Goal: Communication & Community: Answer question/provide support

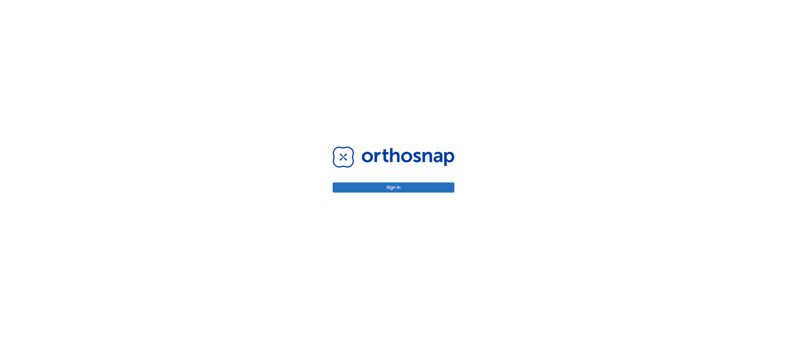
click at [434, 184] on button "Sign in" at bounding box center [394, 187] width 122 height 10
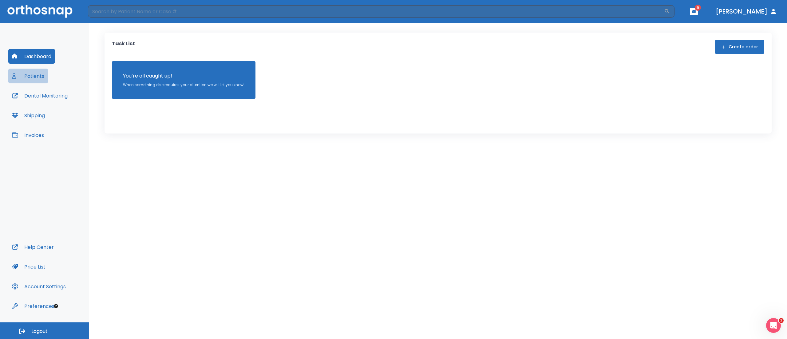
click at [33, 69] on button "Patients" at bounding box center [28, 76] width 40 height 15
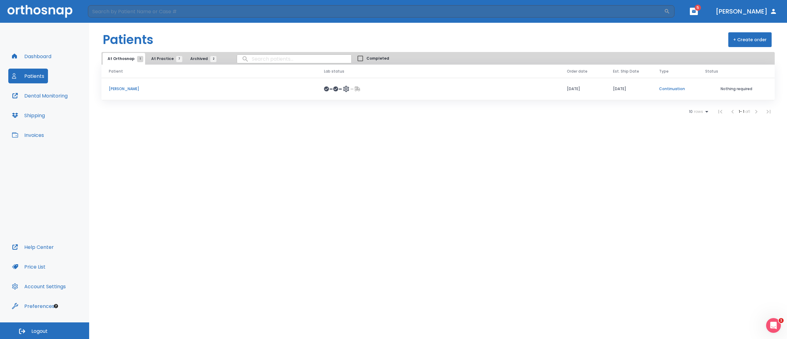
click at [132, 89] on p "[PERSON_NAME]" at bounding box center [209, 89] width 200 height 6
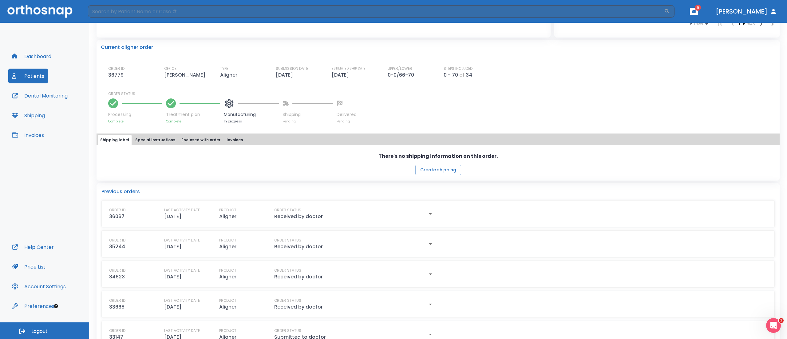
scroll to position [143, 0]
click at [431, 213] on icon "button" at bounding box center [430, 212] width 7 height 7
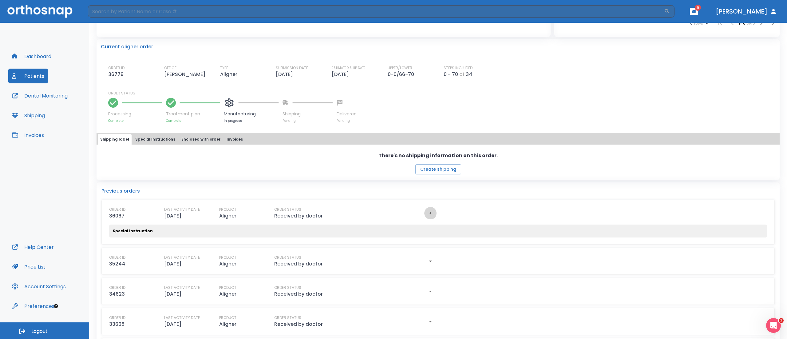
click at [431, 213] on icon "button" at bounding box center [430, 212] width 7 height 7
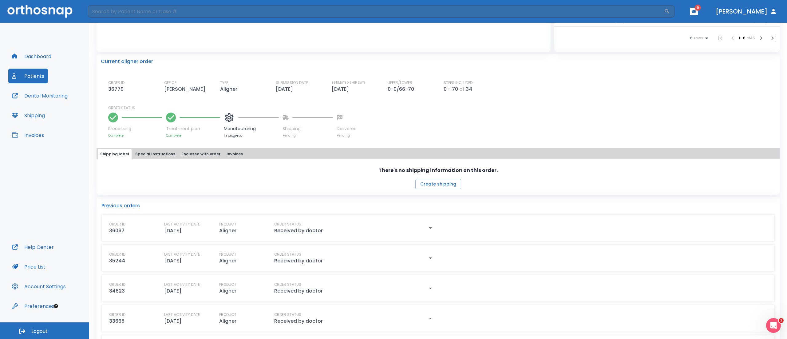
scroll to position [127, 0]
click at [202, 154] on button "Enclosed with order" at bounding box center [201, 154] width 44 height 10
click at [156, 153] on button "Special Instructions" at bounding box center [155, 154] width 45 height 10
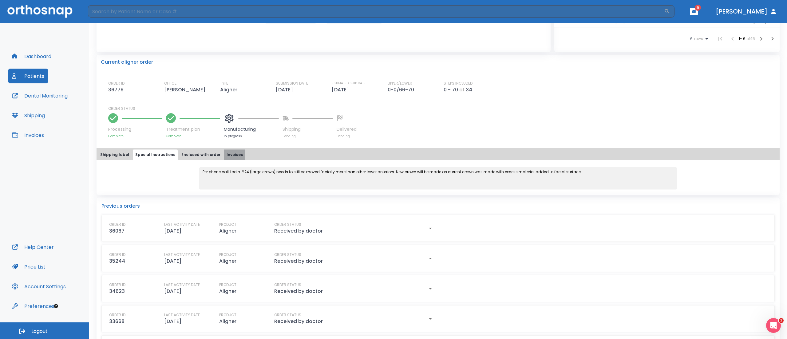
click at [230, 154] on button "Invoices" at bounding box center [234, 154] width 21 height 10
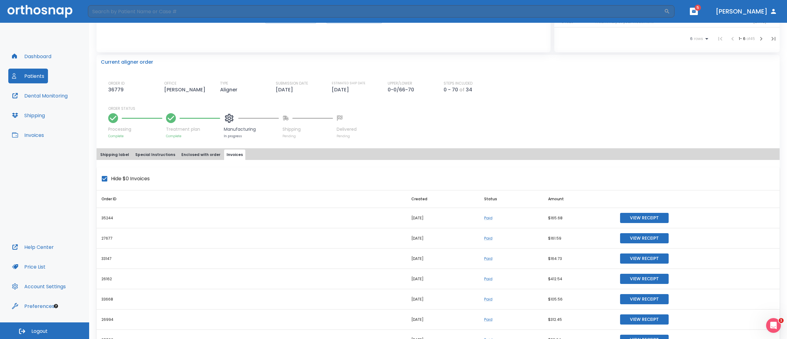
click at [121, 152] on button "Shipping label" at bounding box center [115, 154] width 34 height 10
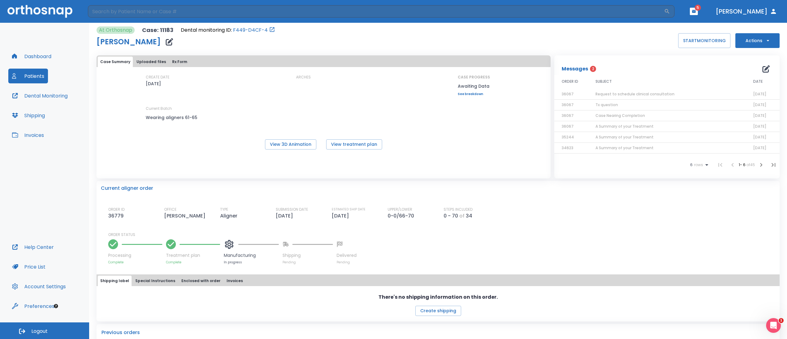
scroll to position [1, 0]
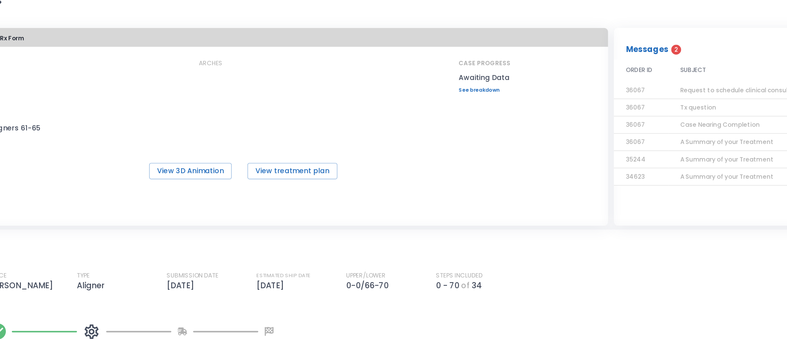
click at [472, 96] on div "CREATE DATE [DATE] ARCHES CASE PROGRESS Awaiting Data Upper progress (Est. 37 )…" at bounding box center [323, 101] width 454 height 53
click at [471, 94] on link "See breakdown" at bounding box center [474, 95] width 32 height 4
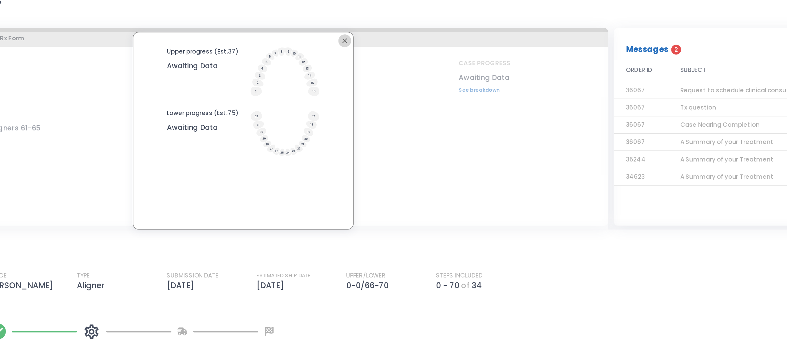
click at [385, 62] on icon "button" at bounding box center [386, 63] width 5 height 5
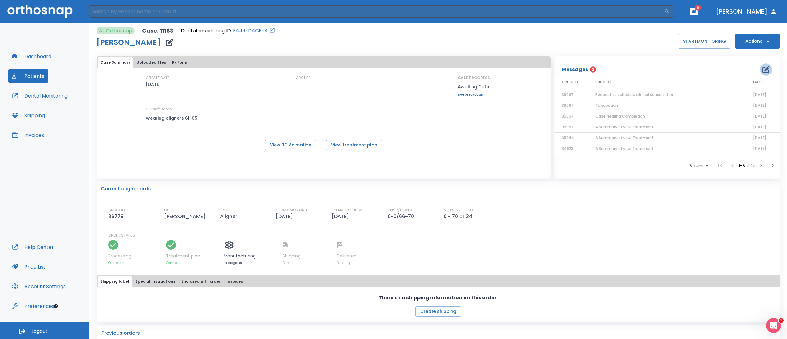
click at [762, 69] on icon "button" at bounding box center [765, 69] width 7 height 7
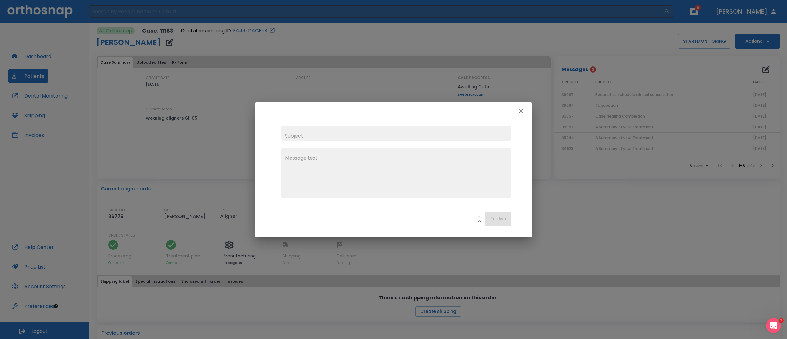
click at [464, 128] on input "text" at bounding box center [396, 133] width 230 height 15
type input "Follow up on order"
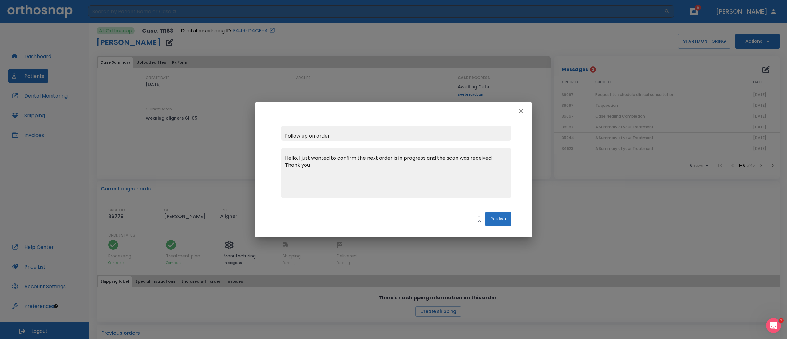
type textarea "Hello, I just wanted to confirm the next order is in progress and the scan was …"
click at [494, 213] on button "Publish" at bounding box center [498, 218] width 26 height 15
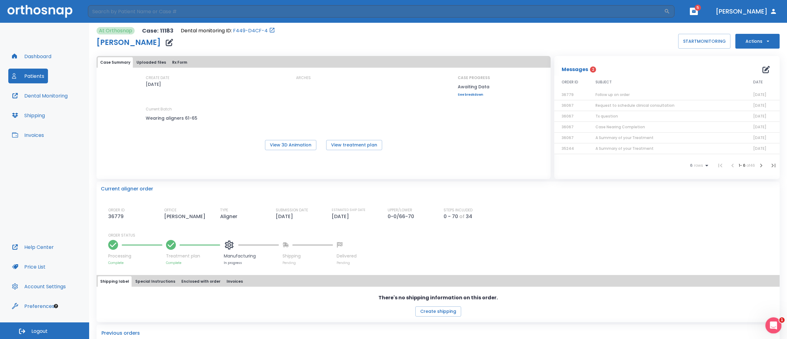
click at [771, 326] on icon "Open Intercom Messenger" at bounding box center [772, 324] width 10 height 10
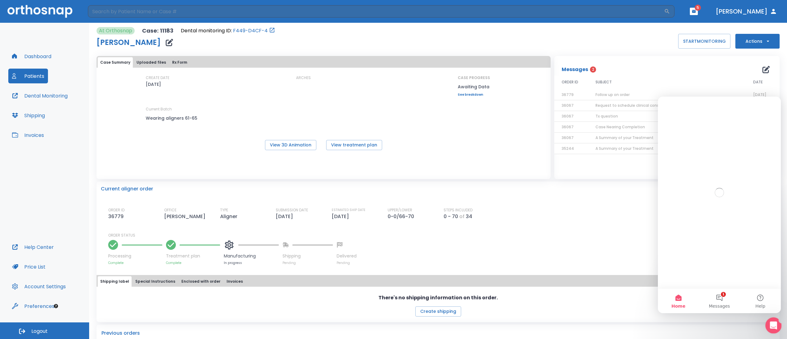
scroll to position [0, 0]
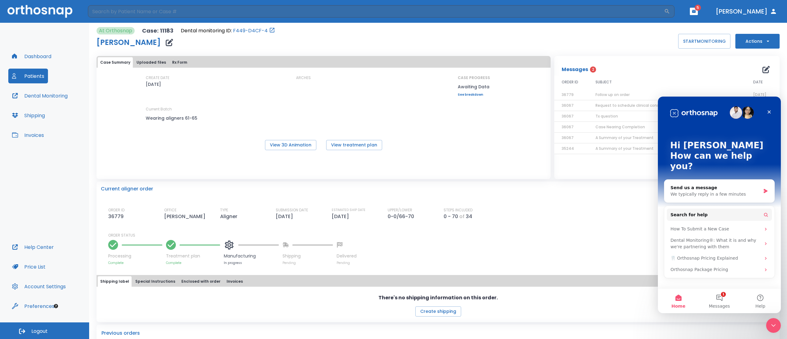
click at [622, 234] on p "ORDER STATUS" at bounding box center [441, 235] width 667 height 6
click at [767, 317] on div "Close Intercom Messenger" at bounding box center [772, 324] width 15 height 15
